Goal: Find specific page/section: Find specific page/section

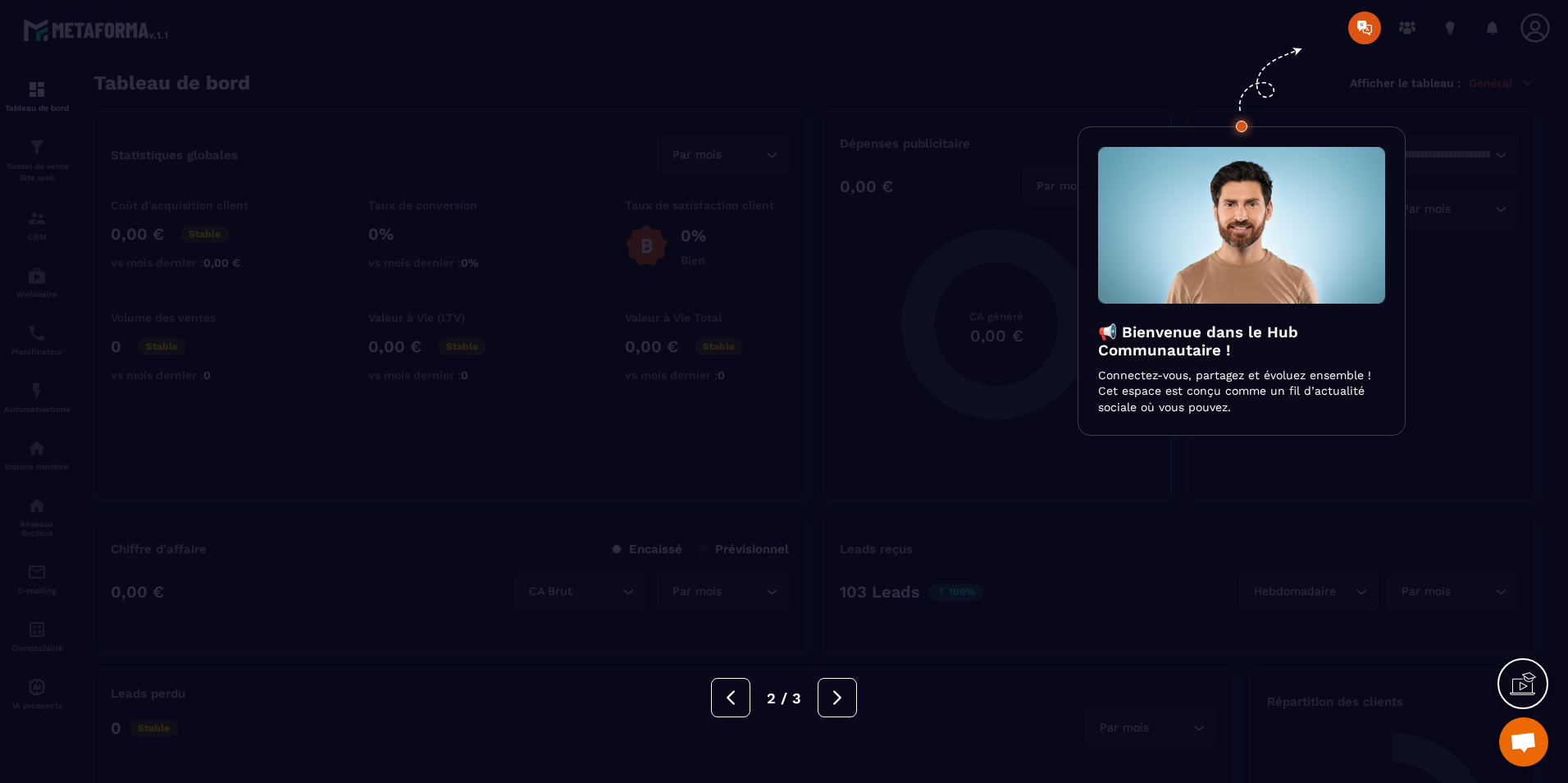
click at [833, 707] on button at bounding box center [836, 696] width 39 height 39
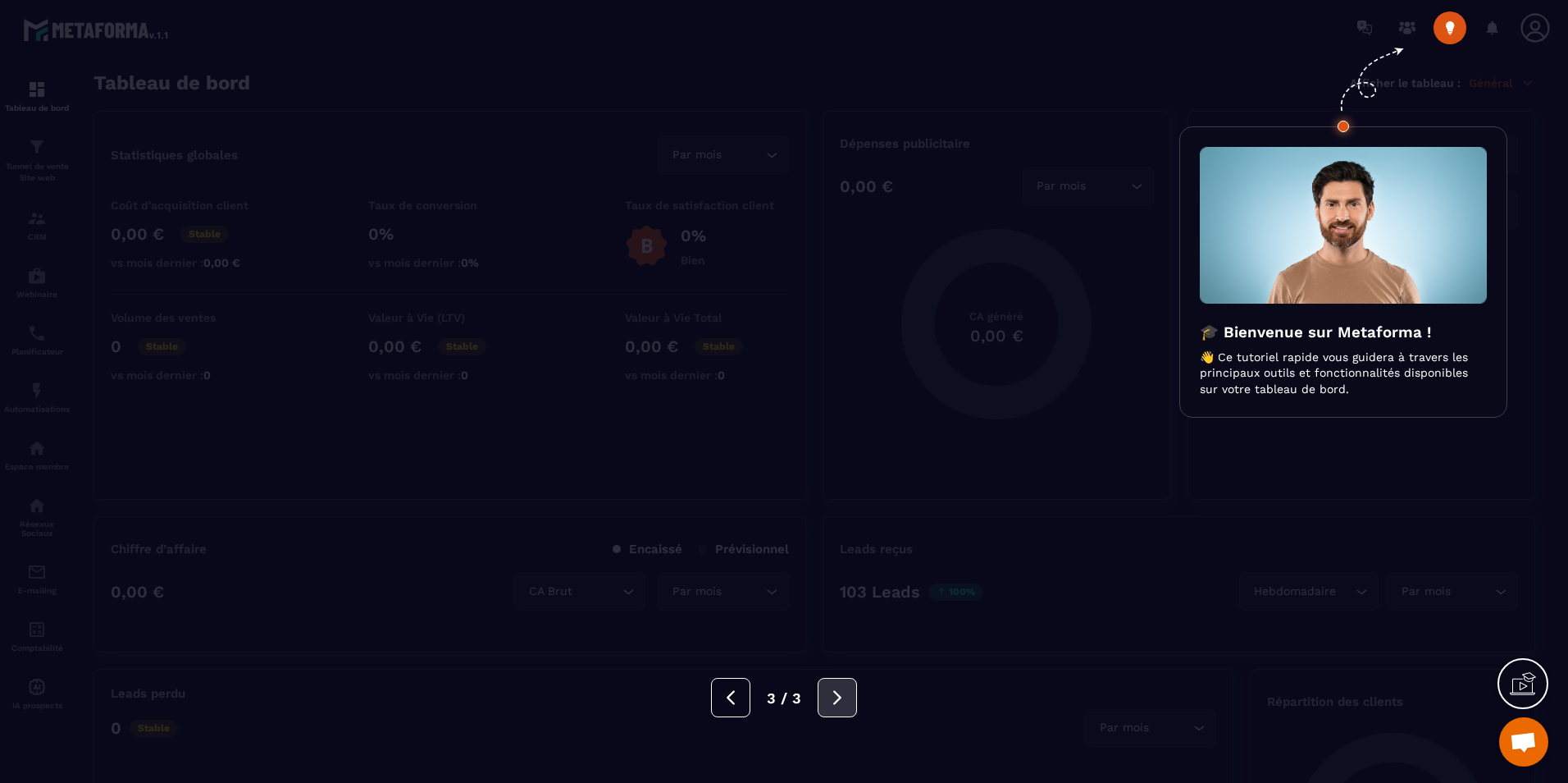
click at [834, 707] on button at bounding box center [836, 696] width 39 height 39
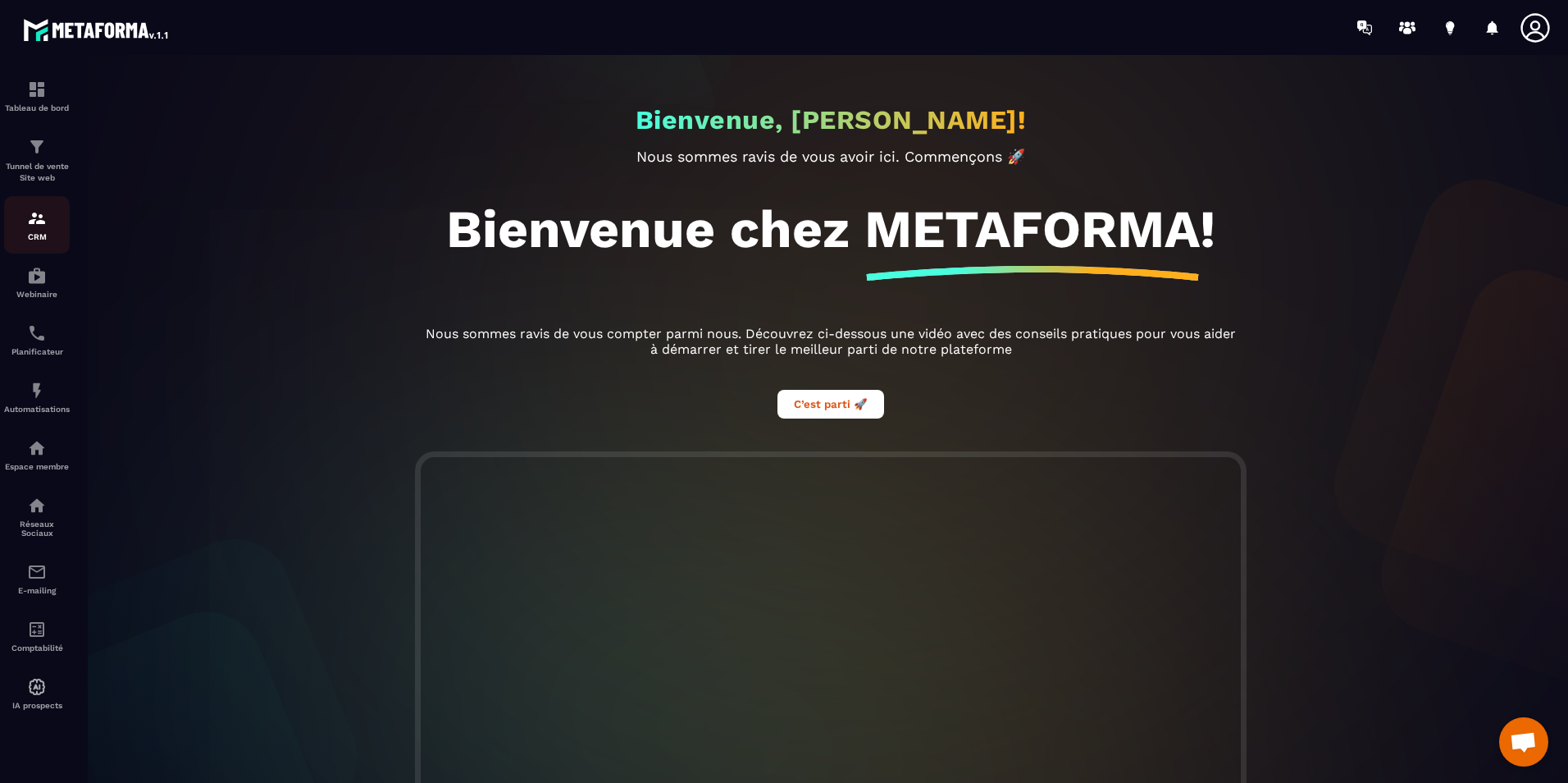
click at [29, 251] on link "CRM" at bounding box center [37, 225] width 66 height 57
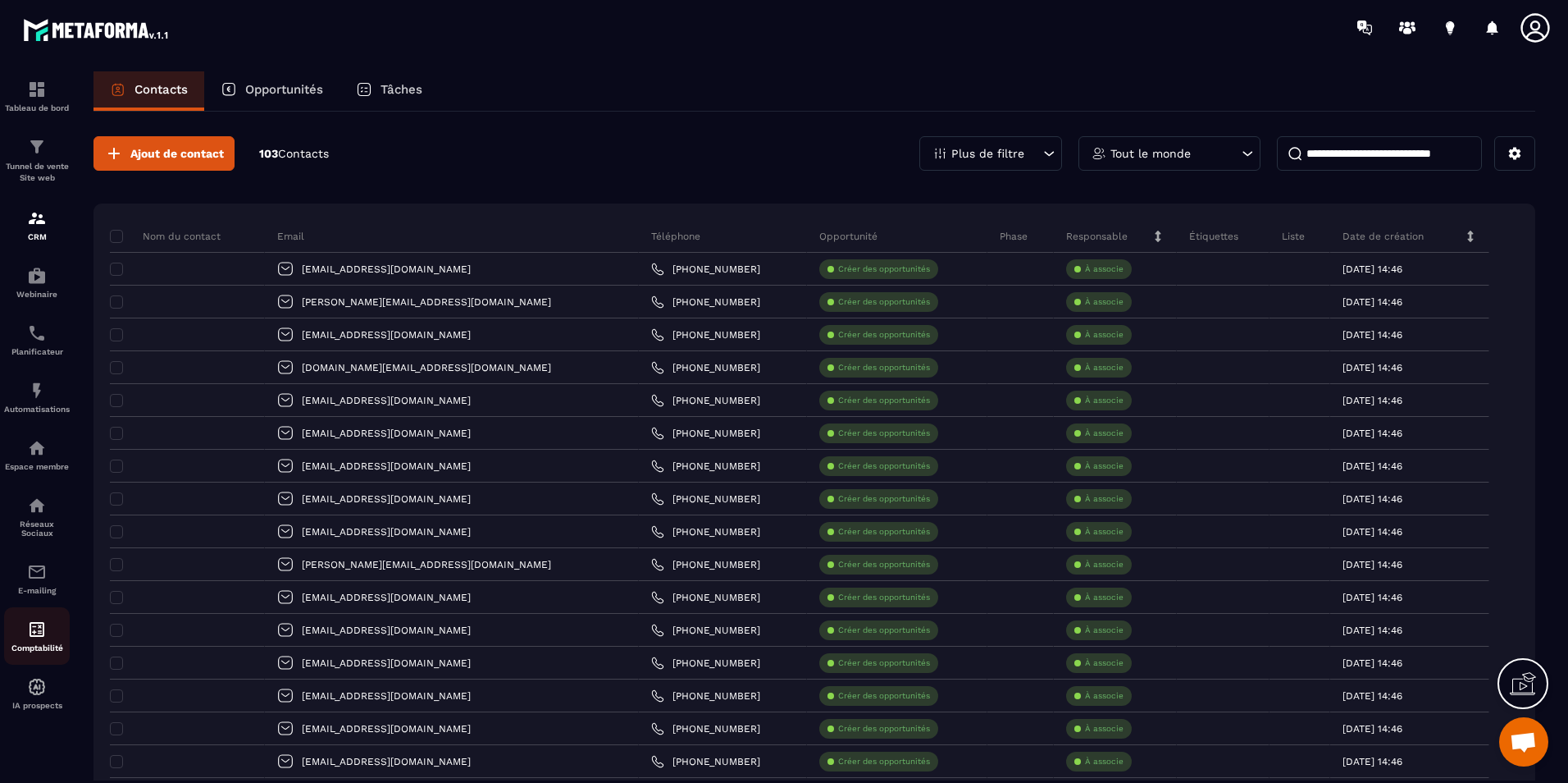
click at [34, 631] on img at bounding box center [36, 629] width 20 height 20
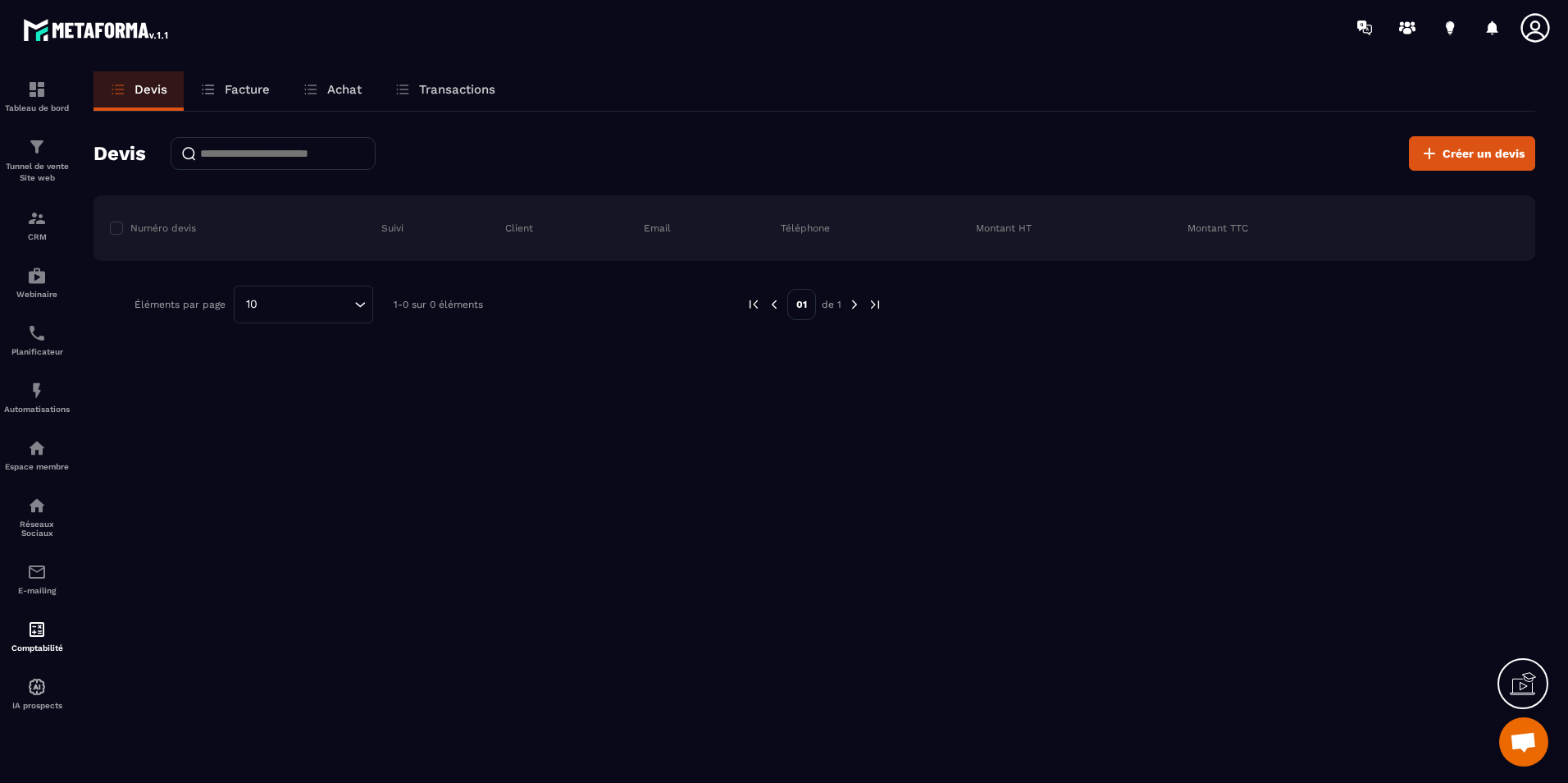
click at [1121, 311] on div at bounding box center [1200, 304] width 587 height 38
click at [1053, 129] on div "Devis Créer un devis Numéro devis Suivi Client Email Téléphone Montant HT Monta…" at bounding box center [814, 230] width 1441 height 236
click at [725, 65] on section "Tableau de bord Tunnel de vente Site web CRM Webinaire Planificateur Automatisa…" at bounding box center [784, 441] width 1568 height 774
